Goal: Information Seeking & Learning: Learn about a topic

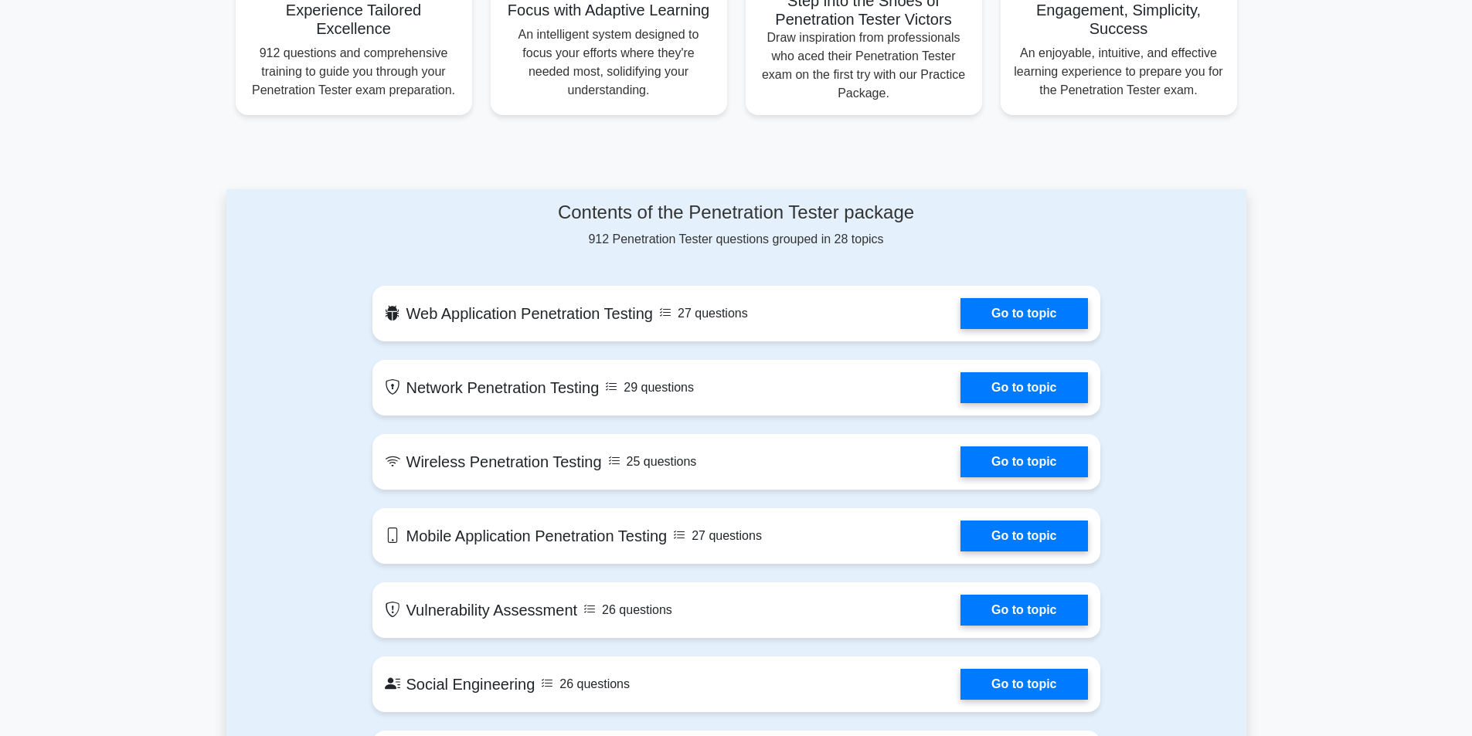
scroll to position [695, 0]
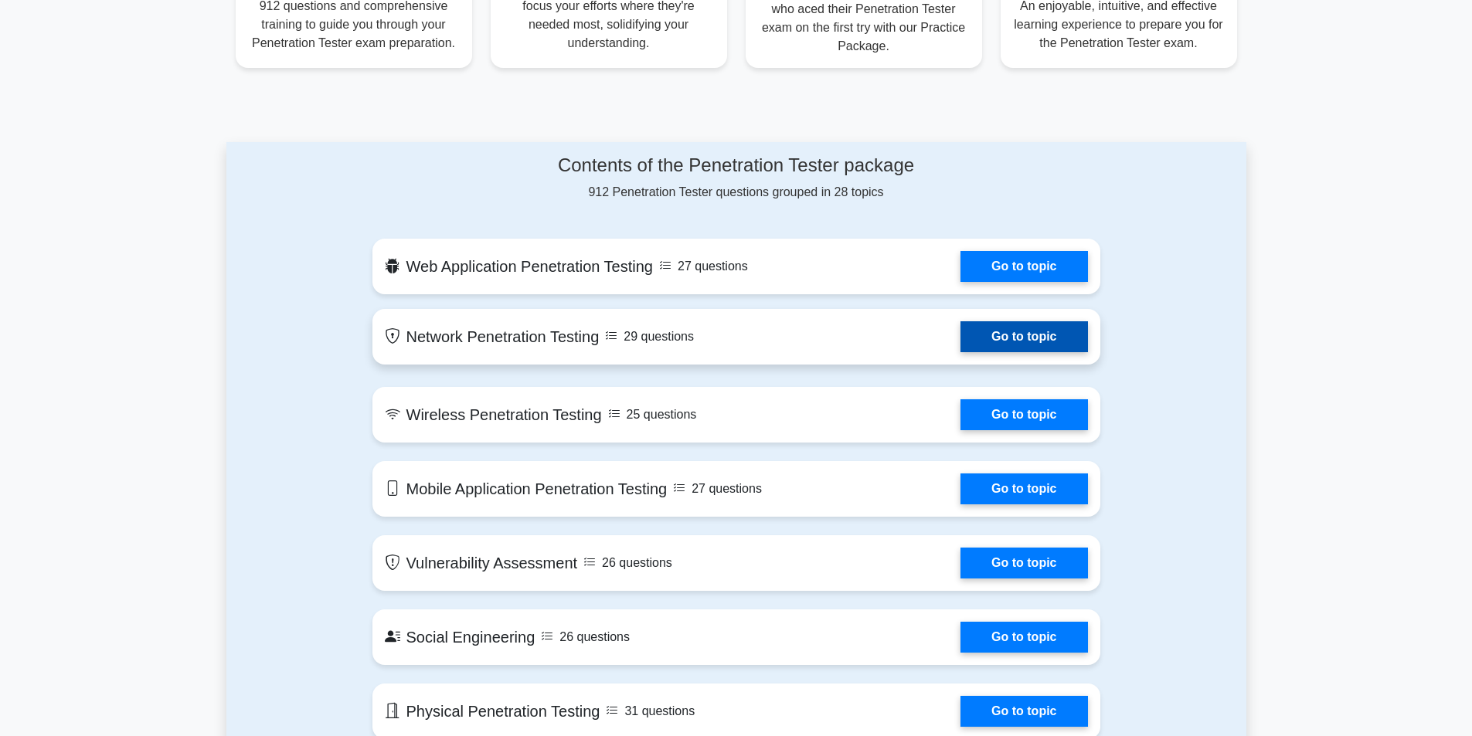
click at [961, 341] on link "Go to topic" at bounding box center [1024, 336] width 127 height 31
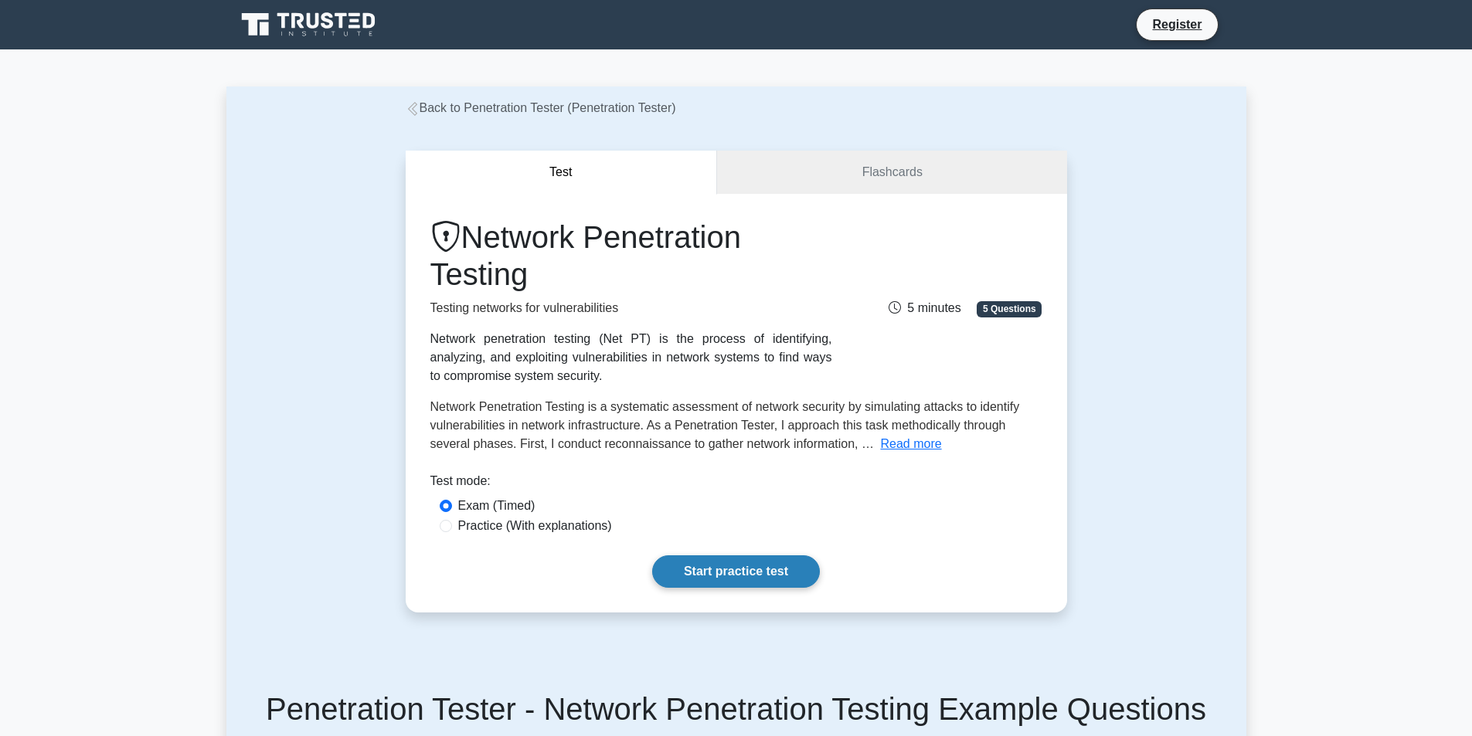
click at [689, 576] on link "Start practice test" at bounding box center [736, 572] width 168 height 32
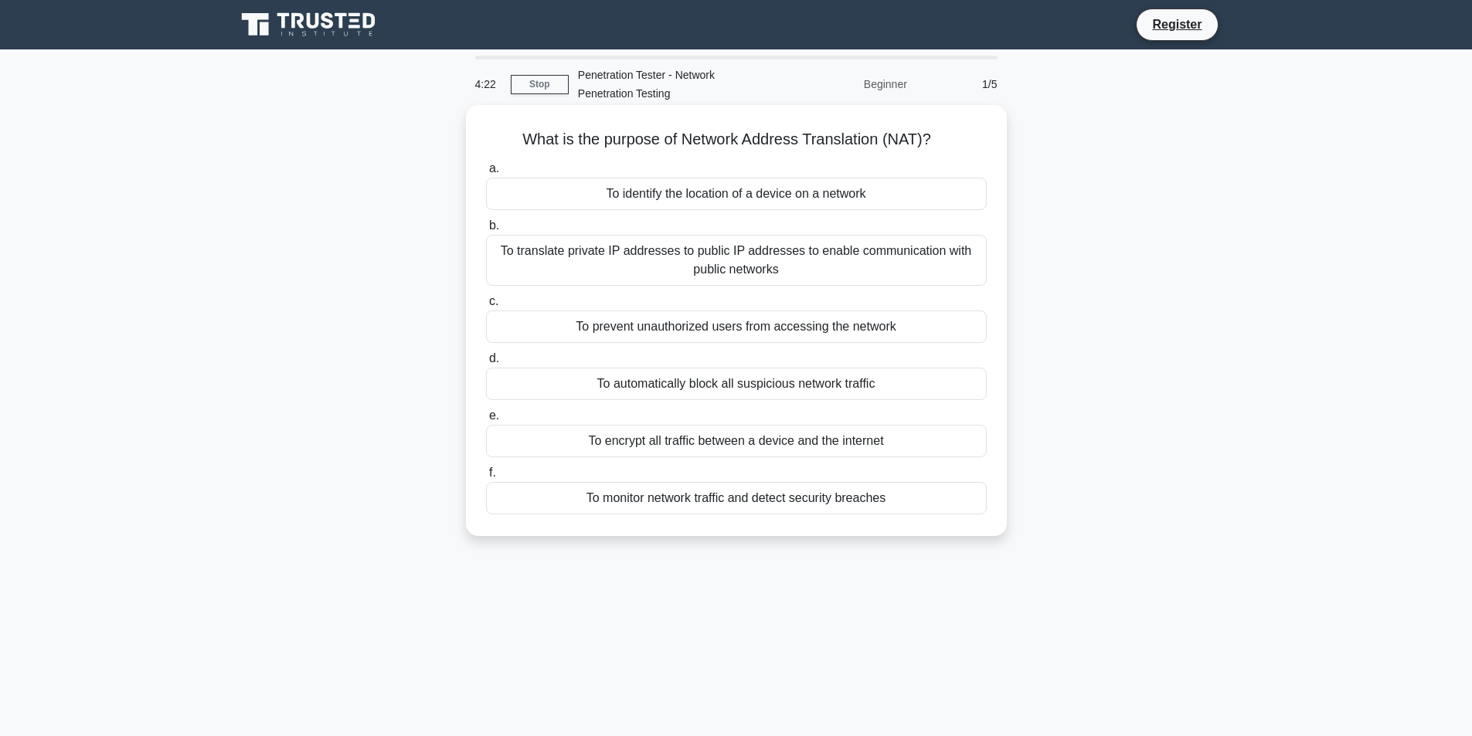
drag, startPoint x: 517, startPoint y: 134, endPoint x: 941, endPoint y: 135, distance: 424.2
click at [941, 135] on h5 "What is the purpose of Network Address Translation (NAT)? .spinner_0XTQ{transfo…" at bounding box center [737, 140] width 504 height 20
copy h5 "What is the purpose of Network Address Translation (NAT)?"
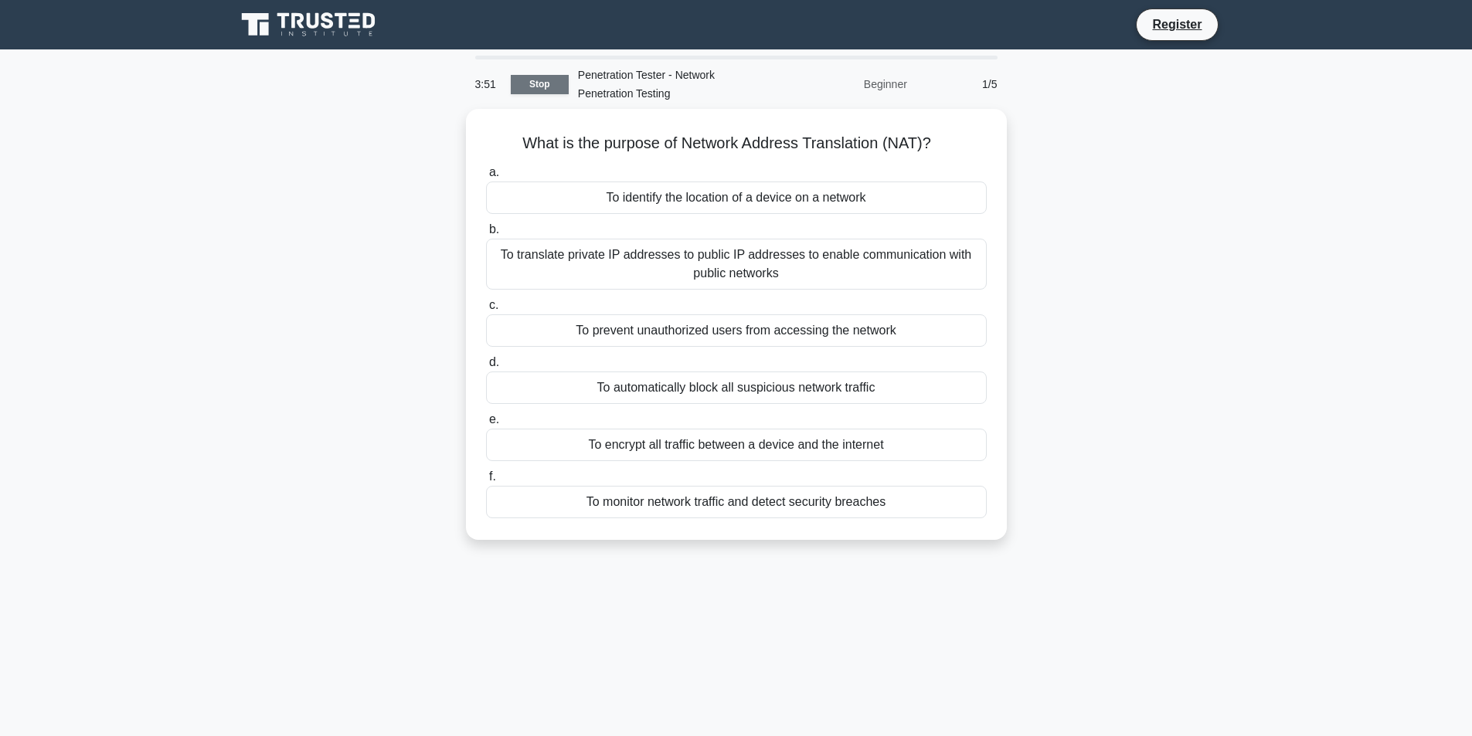
click at [529, 84] on link "Stop" at bounding box center [540, 84] width 58 height 19
